Goal: Book appointment/travel/reservation

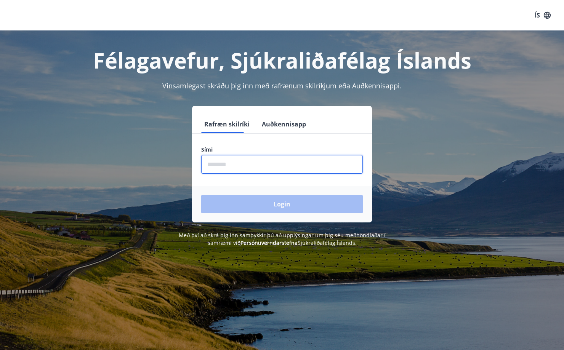
click at [263, 172] on input "phone" at bounding box center [282, 164] width 162 height 19
type input "********"
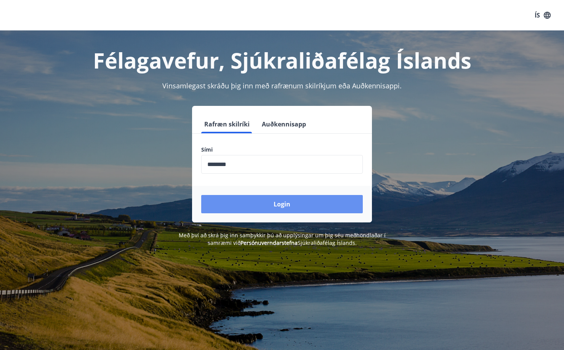
click at [294, 206] on button "Login" at bounding box center [282, 204] width 162 height 18
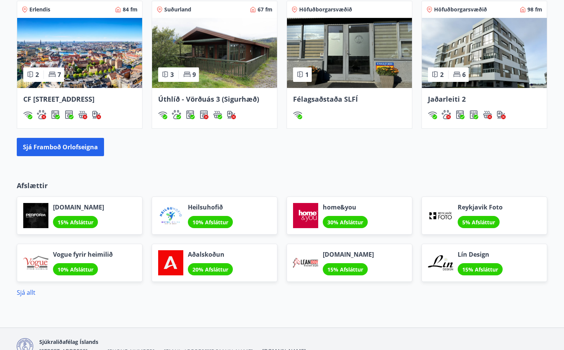
scroll to position [572, 0]
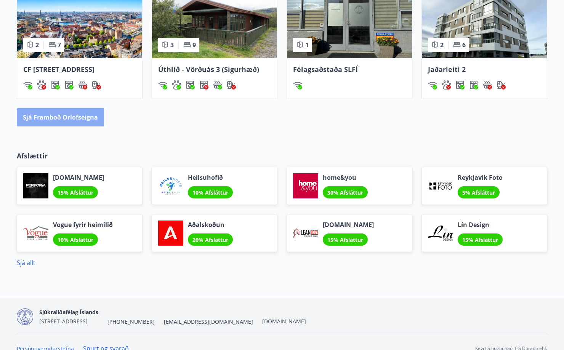
click at [73, 124] on button "Sjá framboð orlofseigna" at bounding box center [60, 117] width 87 height 18
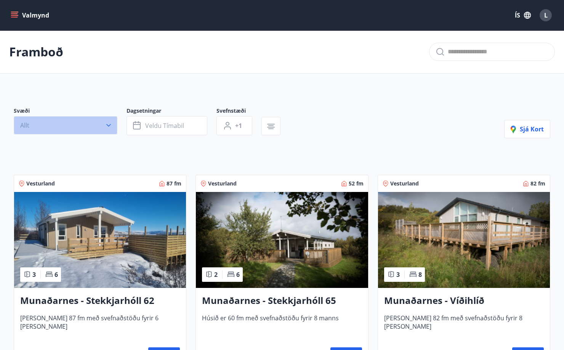
click at [111, 128] on icon "button" at bounding box center [109, 126] width 8 height 8
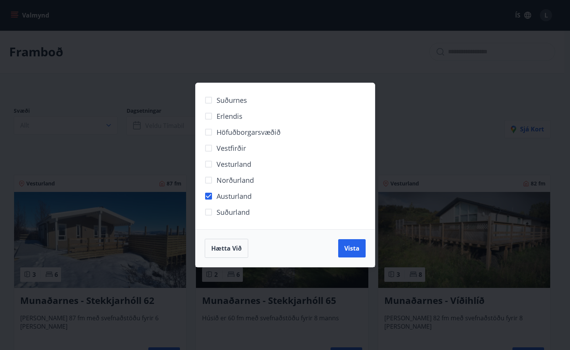
click at [462, 127] on div "Suðurnes Erlendis Höfuðborgarsvæðið [GEOGRAPHIC_DATA] [GEOGRAPHIC_DATA] [GEOGRA…" at bounding box center [285, 175] width 570 height 350
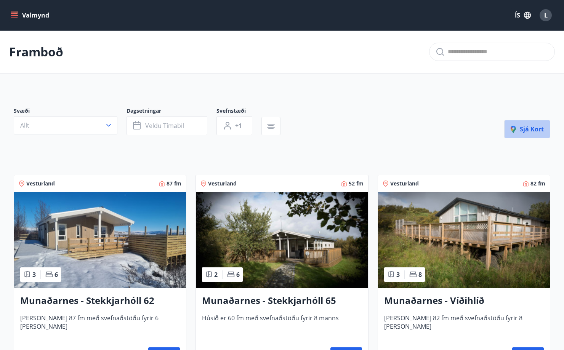
click at [530, 131] on span "Sjá kort" at bounding box center [527, 129] width 33 height 8
